Goal: Check status: Check status

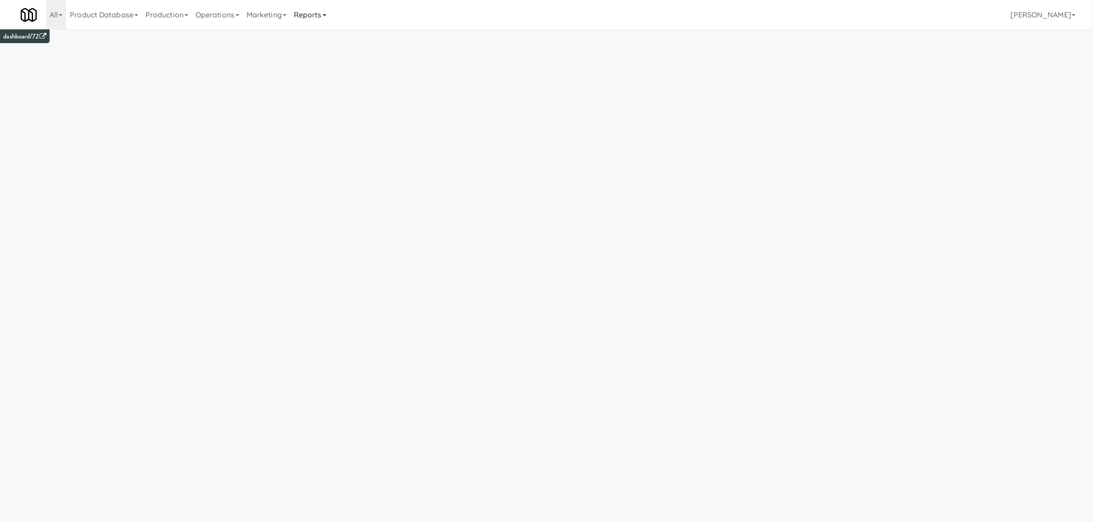
click at [317, 15] on link "Reports" at bounding box center [310, 14] width 40 height 29
click at [322, 75] on link "Payouts" at bounding box center [326, 72] width 73 height 17
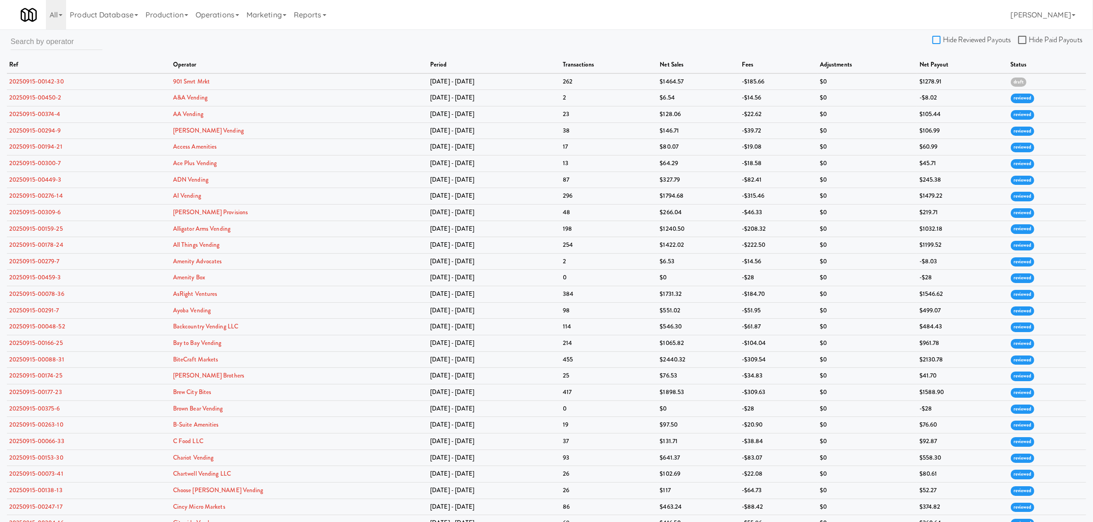
click at [938, 39] on input "Hide Reviewed Payouts" at bounding box center [938, 40] width 11 height 7
checkbox input "true"
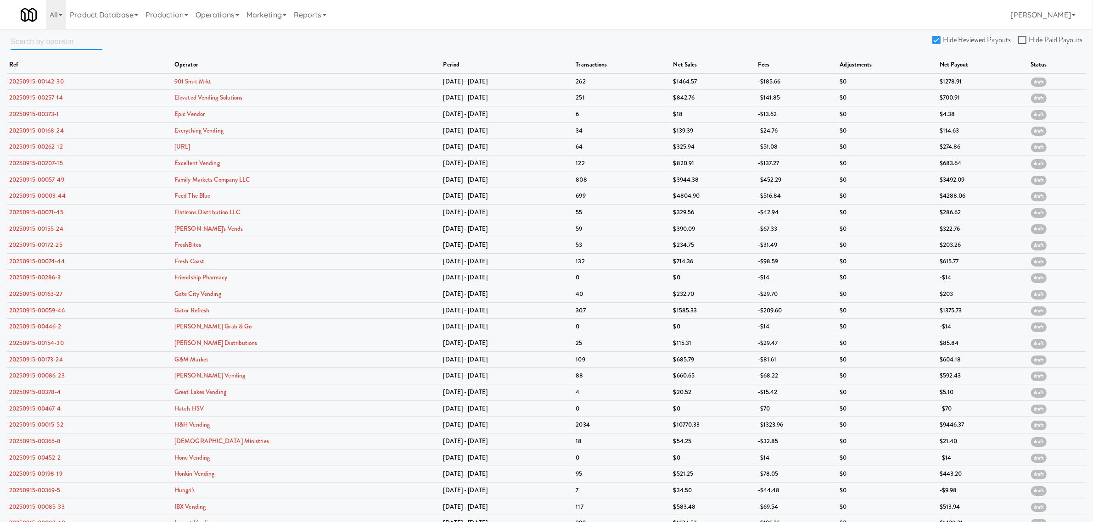
click at [34, 43] on input "text" at bounding box center [57, 41] width 92 height 17
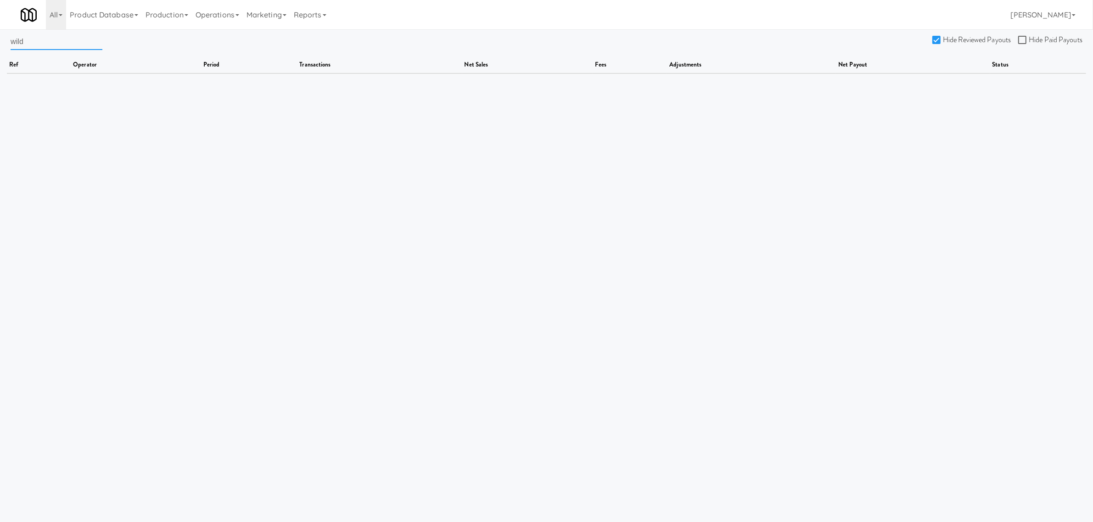
type input "wil"
type input "wild"
click at [935, 41] on input "Hide Reviewed Payouts" at bounding box center [938, 40] width 11 height 7
checkbox input "false"
click at [83, 44] on input "wild" at bounding box center [57, 41] width 92 height 17
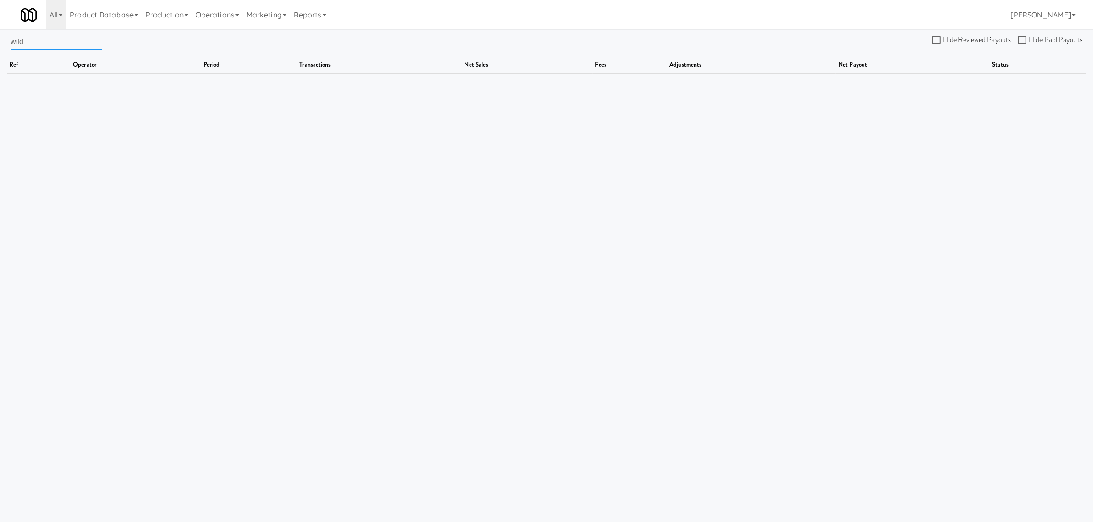
click at [83, 44] on input "wild" at bounding box center [57, 41] width 92 height 17
click at [47, 45] on input "machine" at bounding box center [57, 41] width 92 height 17
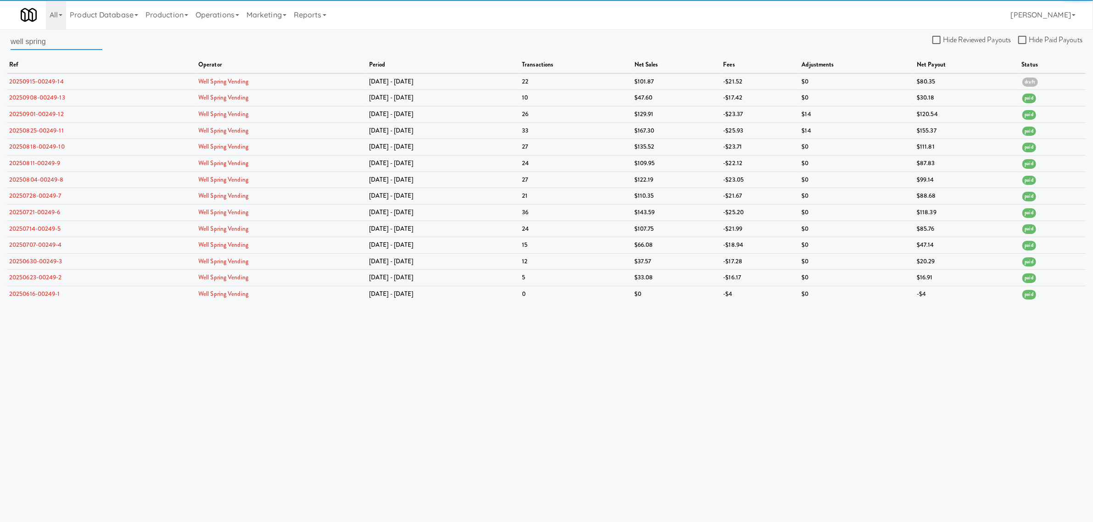
type input "well spring"
